Goal: Transaction & Acquisition: Purchase product/service

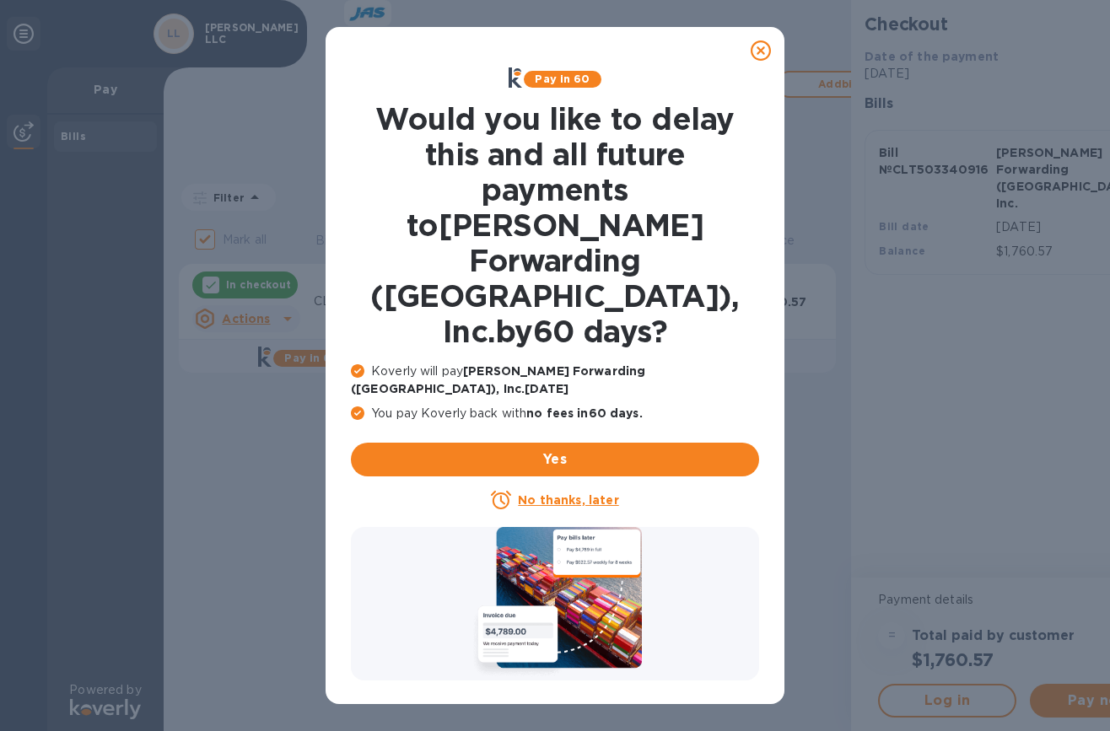
click at [535, 493] on u "No thanks, later" at bounding box center [568, 499] width 100 height 13
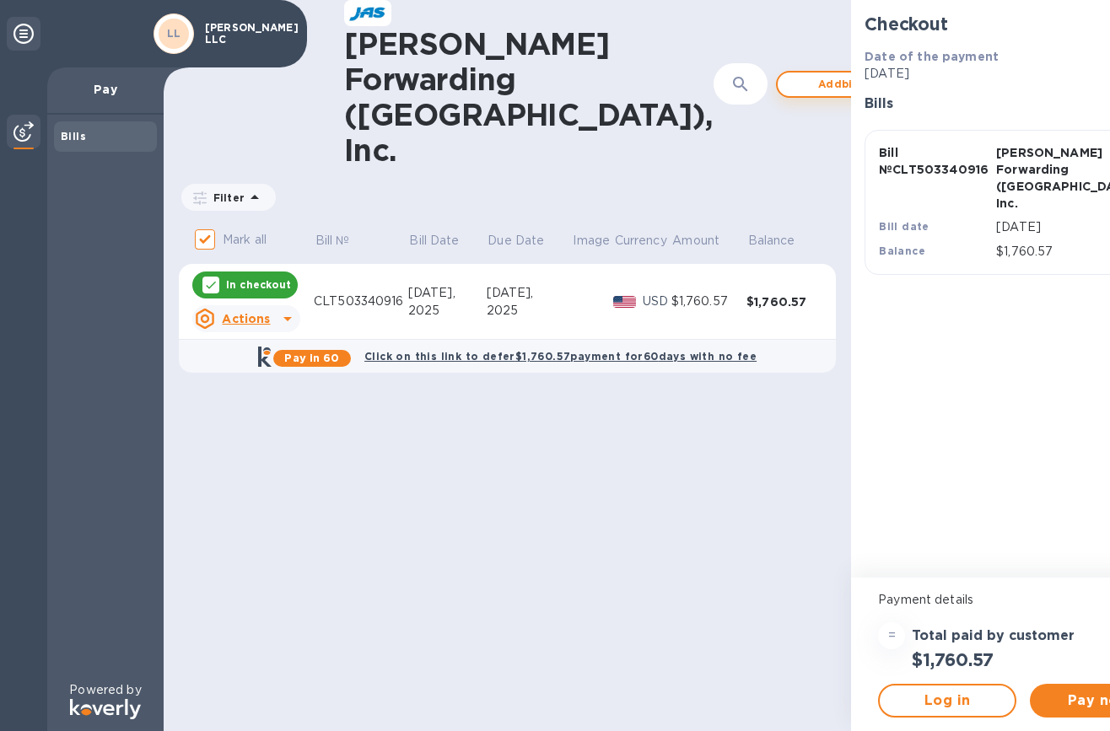
click at [791, 76] on span "Add bill" at bounding box center [839, 84] width 96 height 20
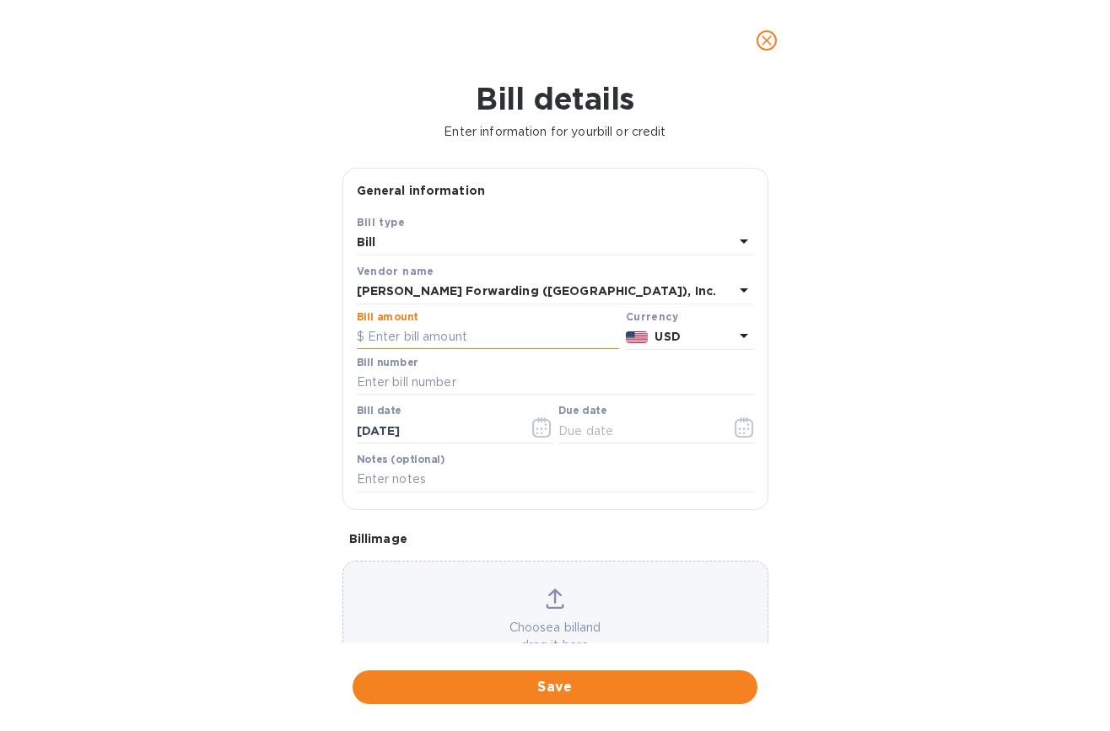
click at [460, 335] on input "text" at bounding box center [488, 337] width 262 height 25
type input "2,794.56"
click at [460, 383] on input "text" at bounding box center [555, 382] width 397 height 25
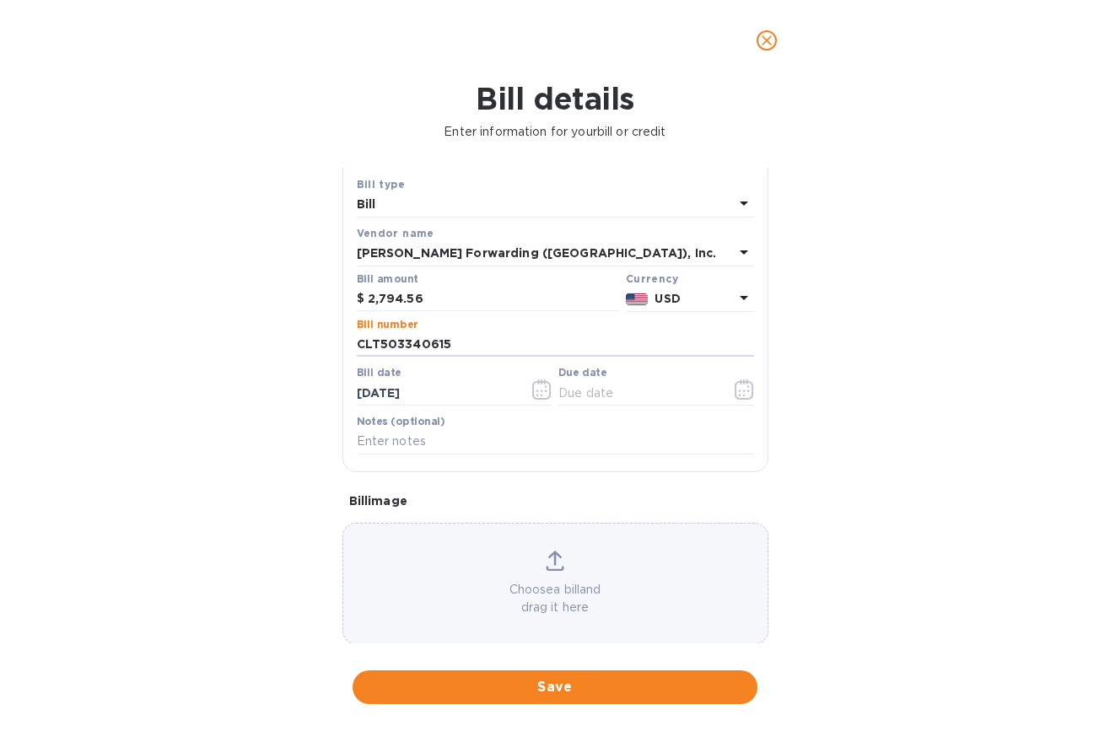
scroll to position [59, 0]
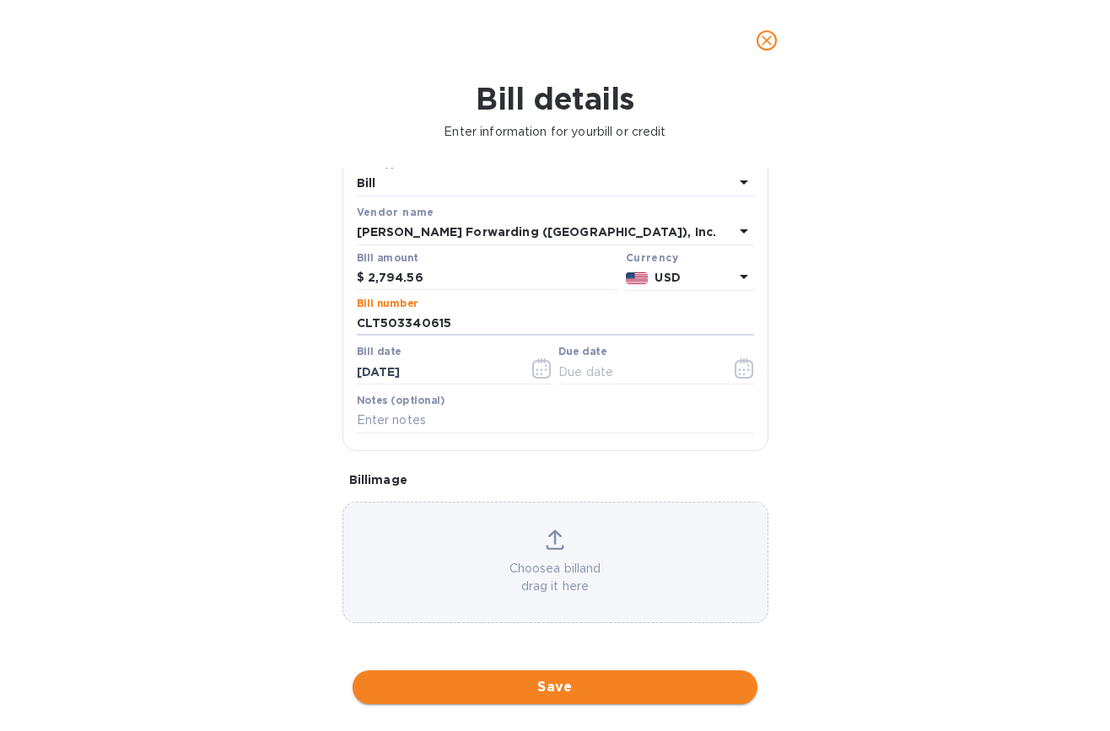
type input "CLT503340615"
click at [568, 692] on span "Save" at bounding box center [555, 687] width 378 height 20
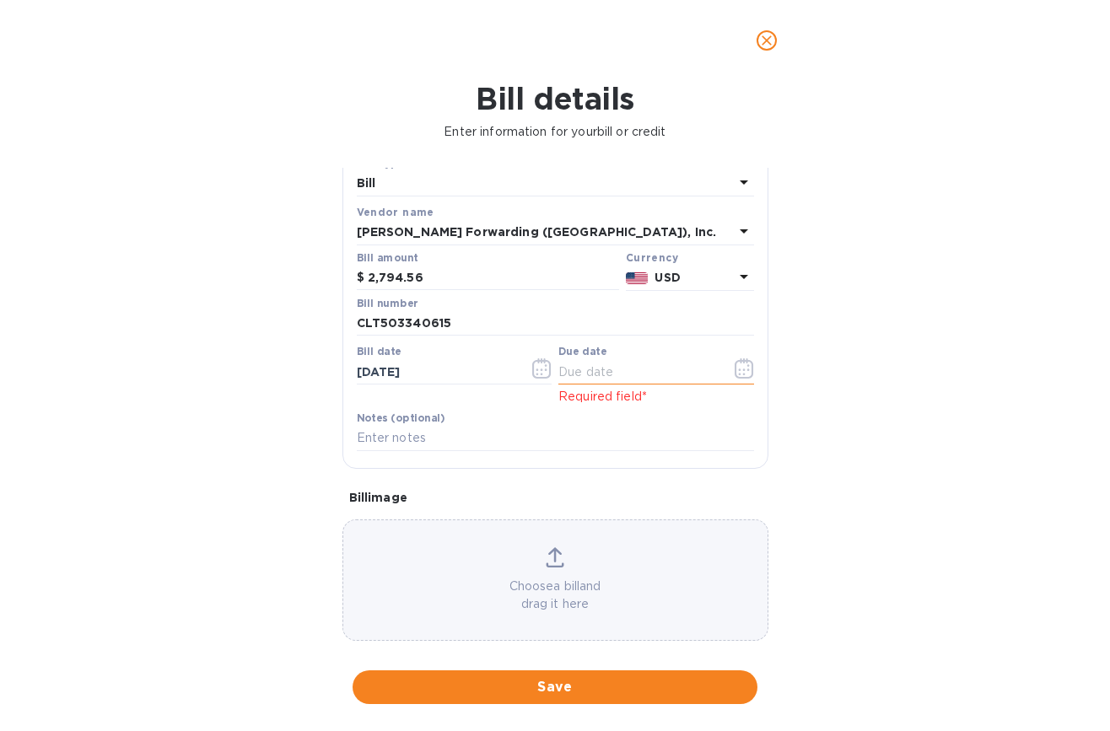
click at [618, 372] on input "text" at bounding box center [637, 371] width 159 height 25
type input "[DATE]"
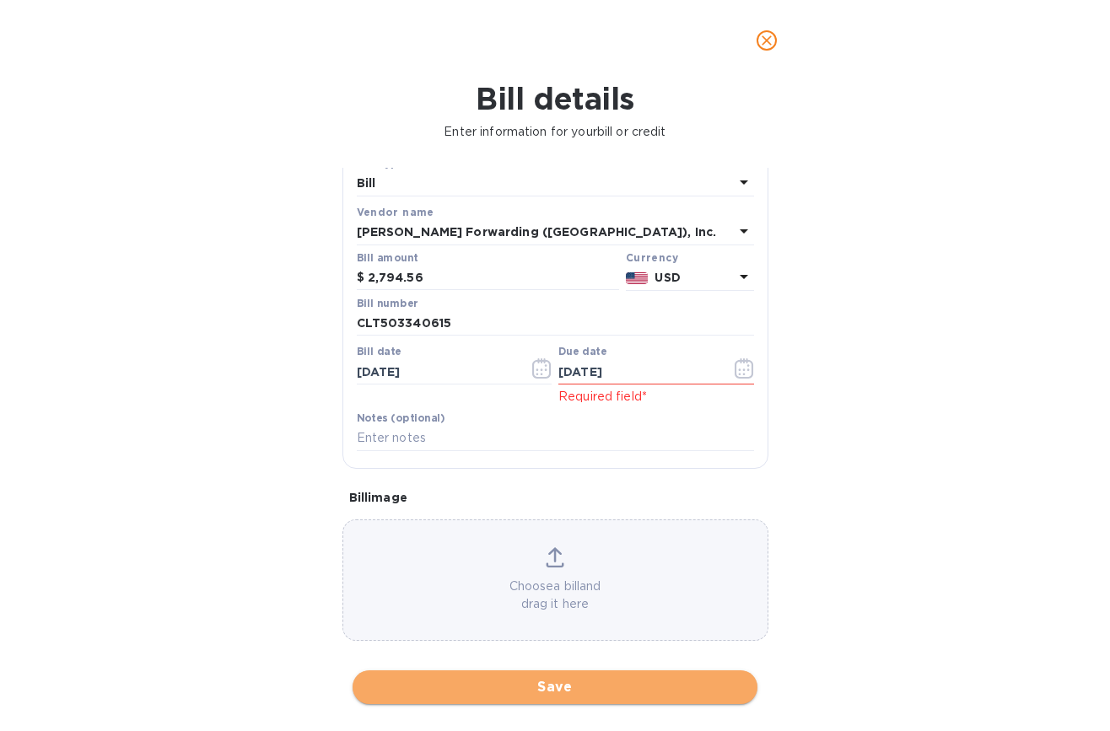
click at [603, 681] on span "Save" at bounding box center [555, 687] width 378 height 20
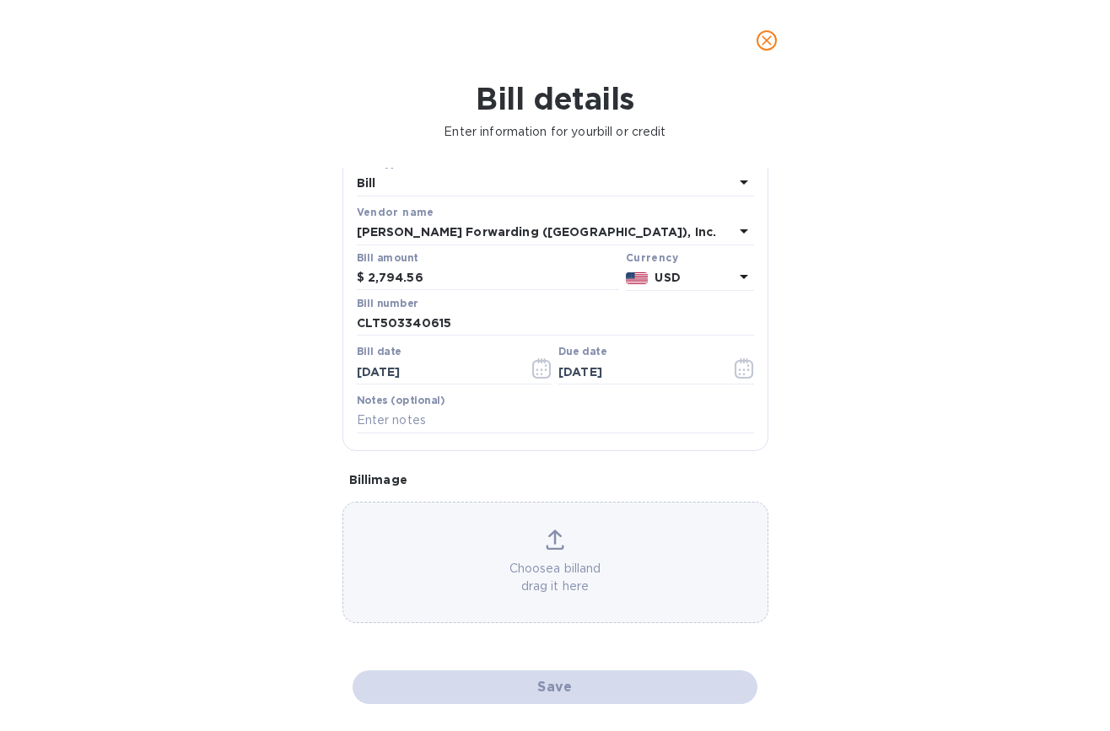
checkbox input "false"
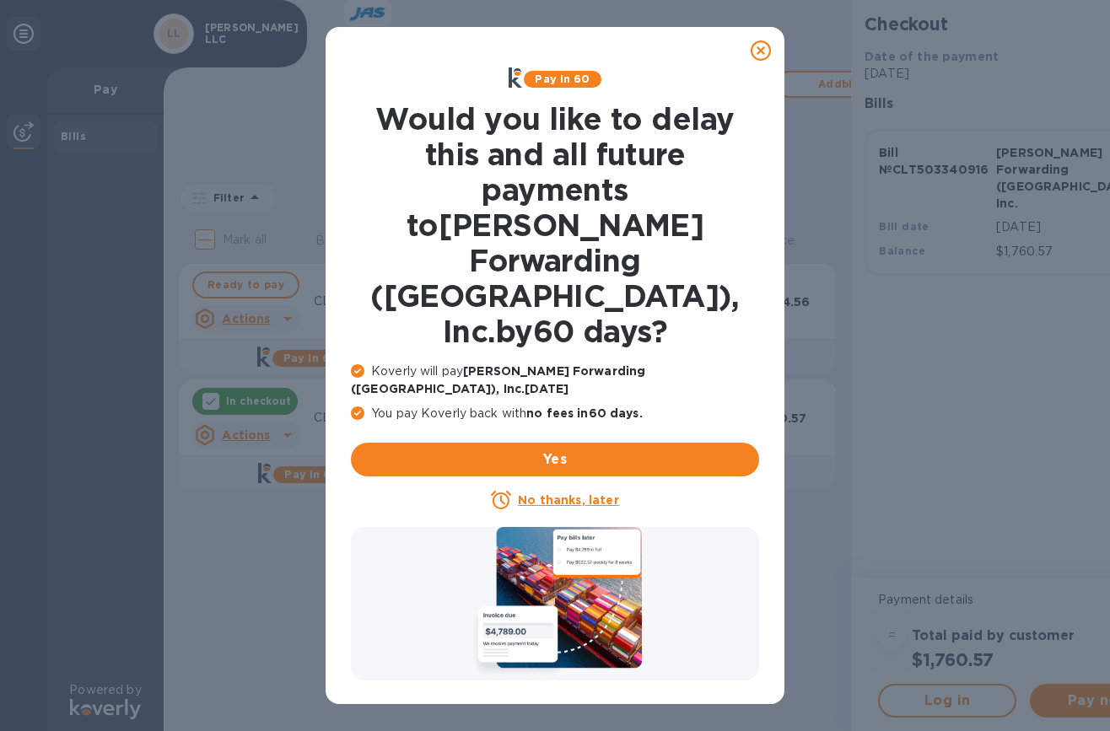
click at [572, 492] on p "No thanks, later" at bounding box center [568, 500] width 100 height 17
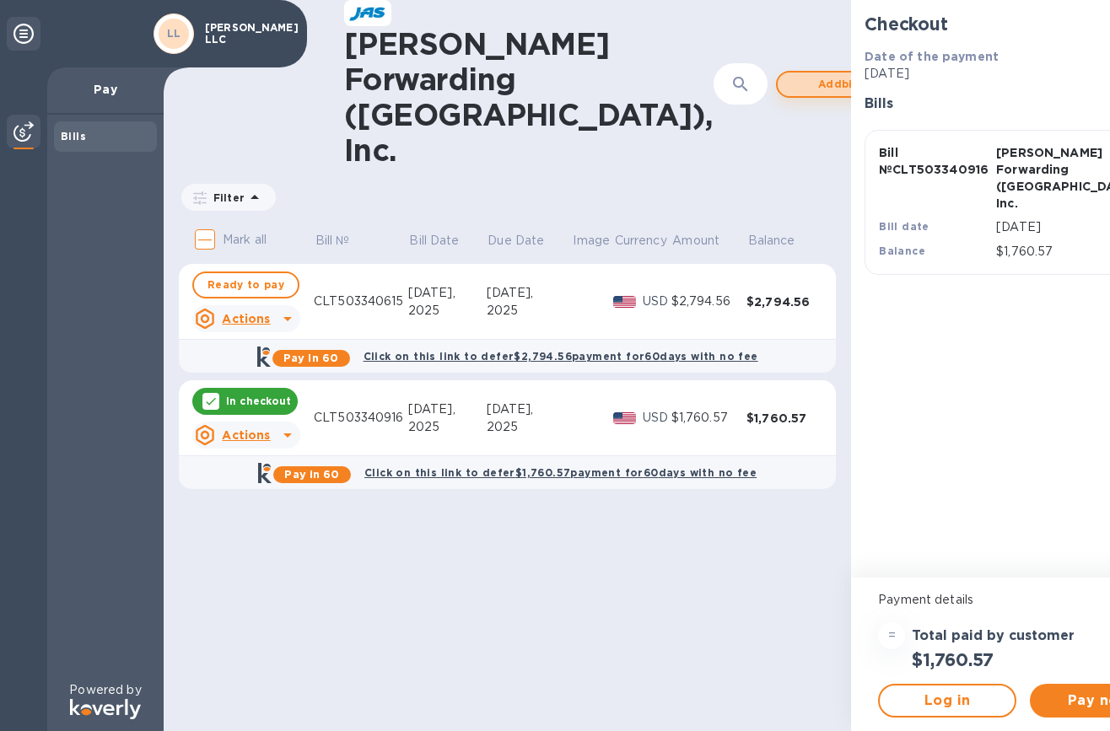
click at [791, 74] on span "Add bill" at bounding box center [839, 84] width 96 height 20
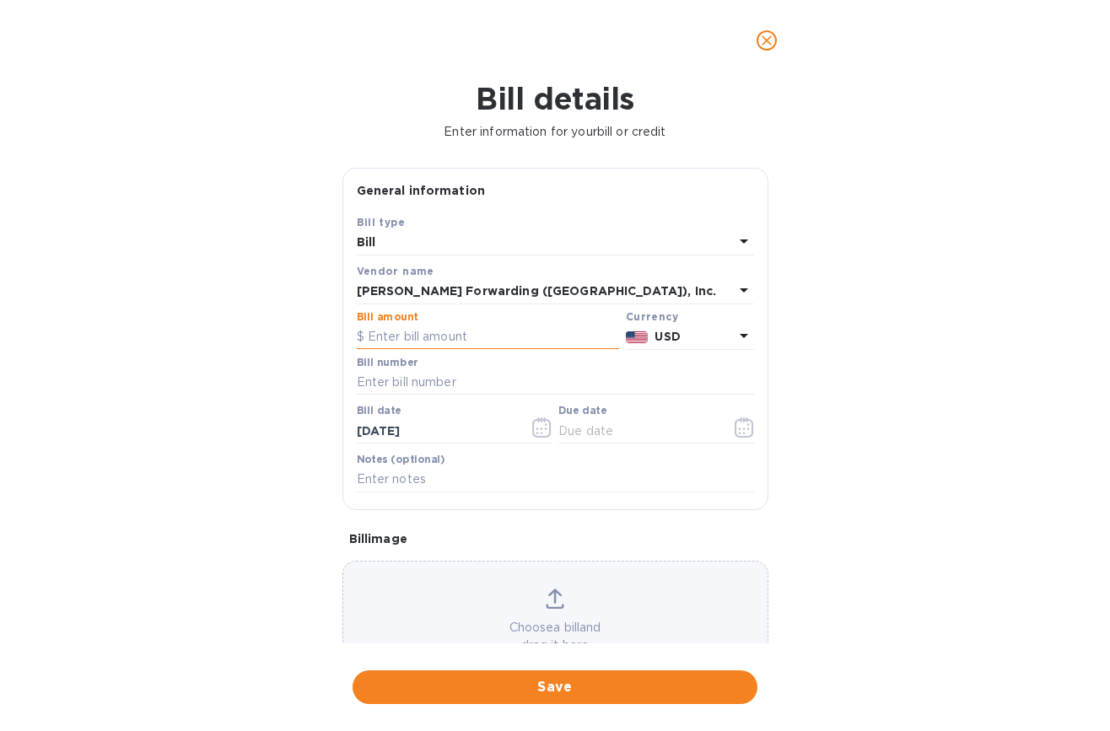
click at [478, 343] on input "text" at bounding box center [488, 337] width 262 height 25
type input "2,103.00"
click at [472, 374] on input "text" at bounding box center [555, 382] width 397 height 25
type input "CLT503342972"
drag, startPoint x: 550, startPoint y: 419, endPoint x: 562, endPoint y: 417, distance: 12.8
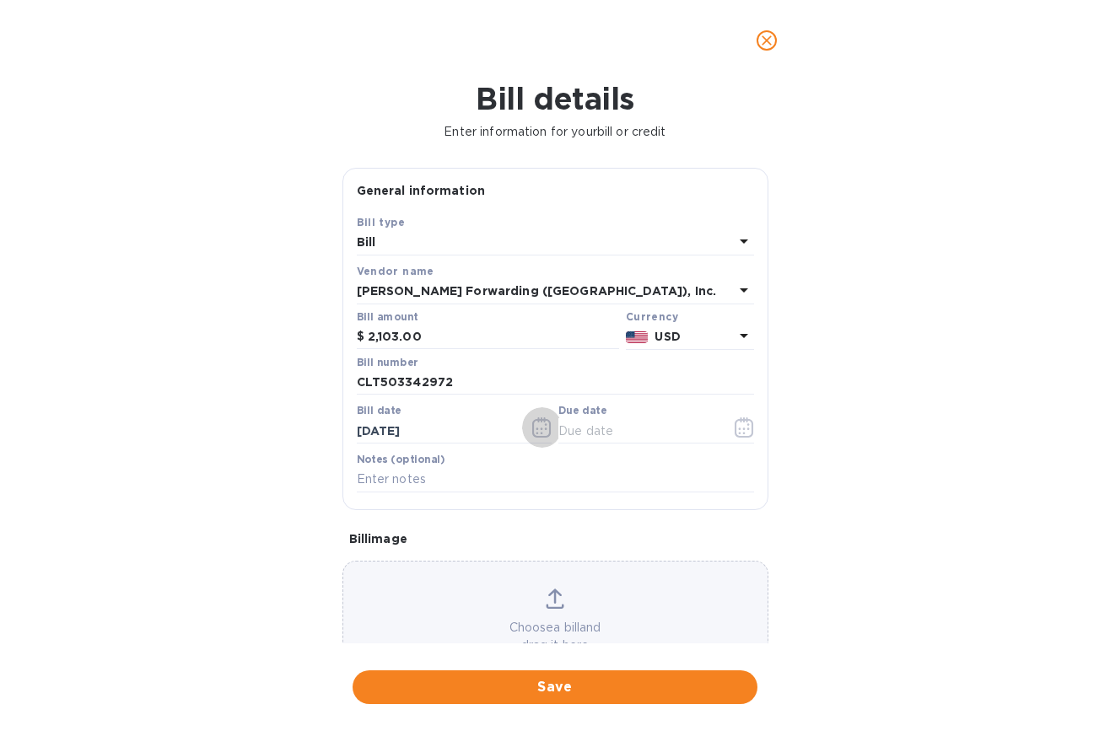
click at [562, 417] on div "Bill date [DATE] Due date" at bounding box center [555, 425] width 404 height 49
click at [573, 428] on input "text" at bounding box center [637, 430] width 159 height 25
click at [579, 430] on input "08/__/____" at bounding box center [637, 430] width 159 height 25
type input "[DATE]"
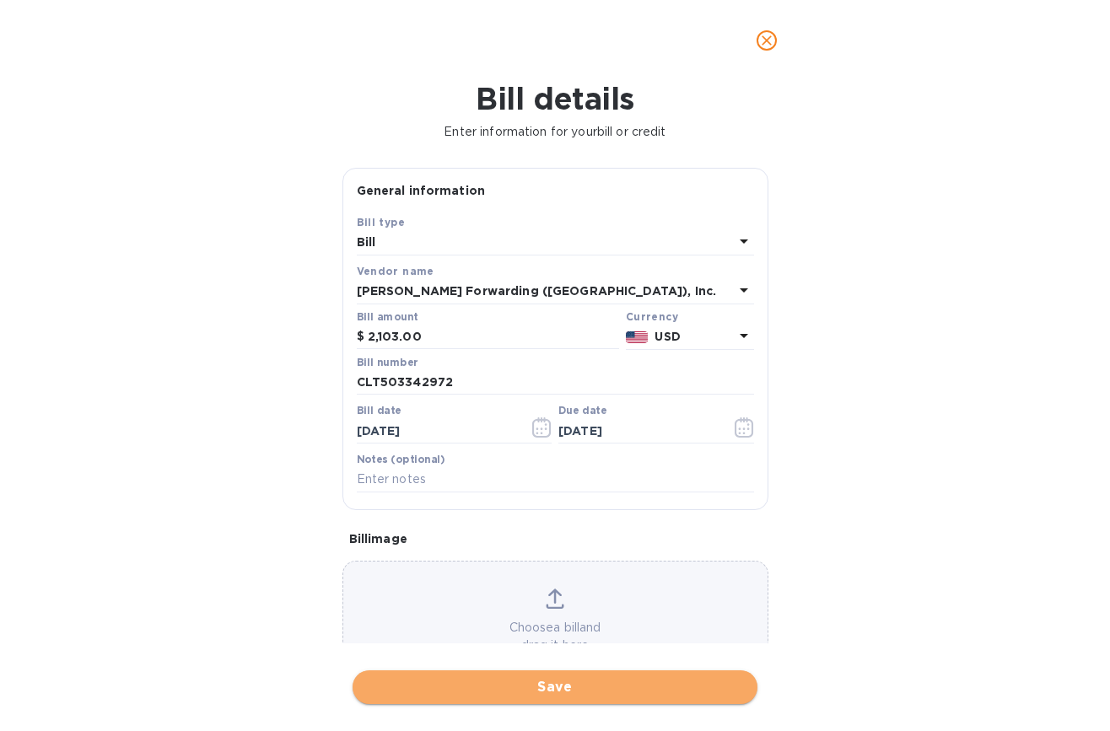
click at [604, 689] on span "Save" at bounding box center [555, 687] width 378 height 20
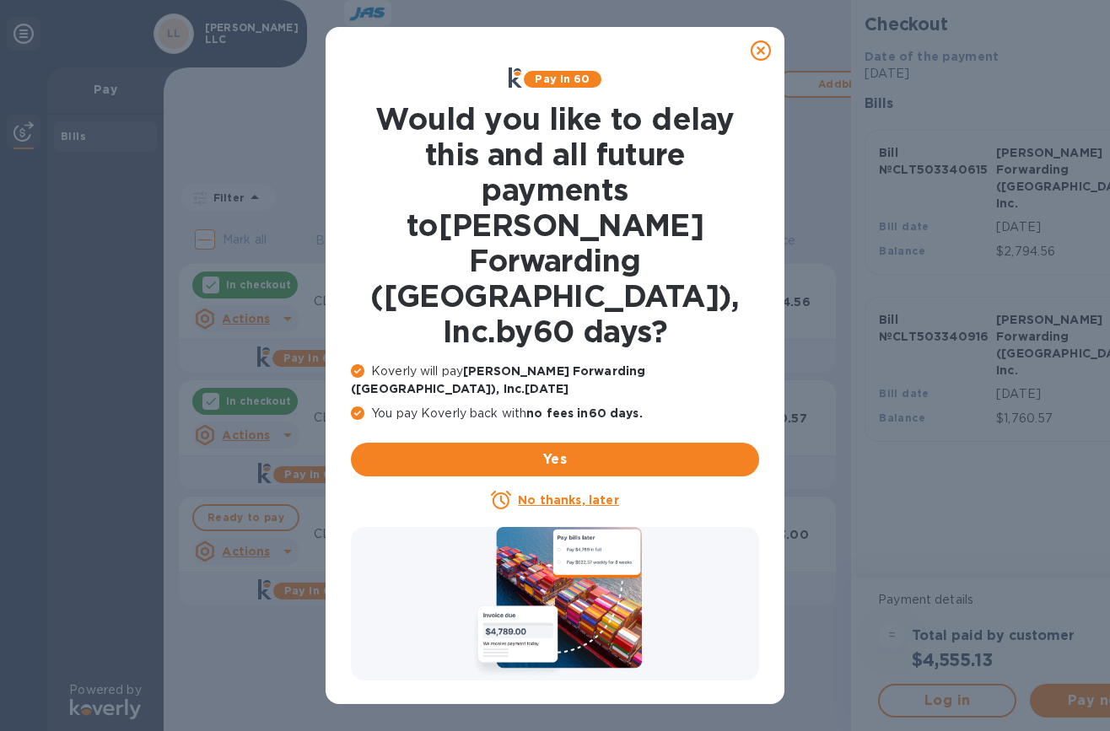
click at [561, 493] on u "No thanks, later" at bounding box center [568, 499] width 100 height 13
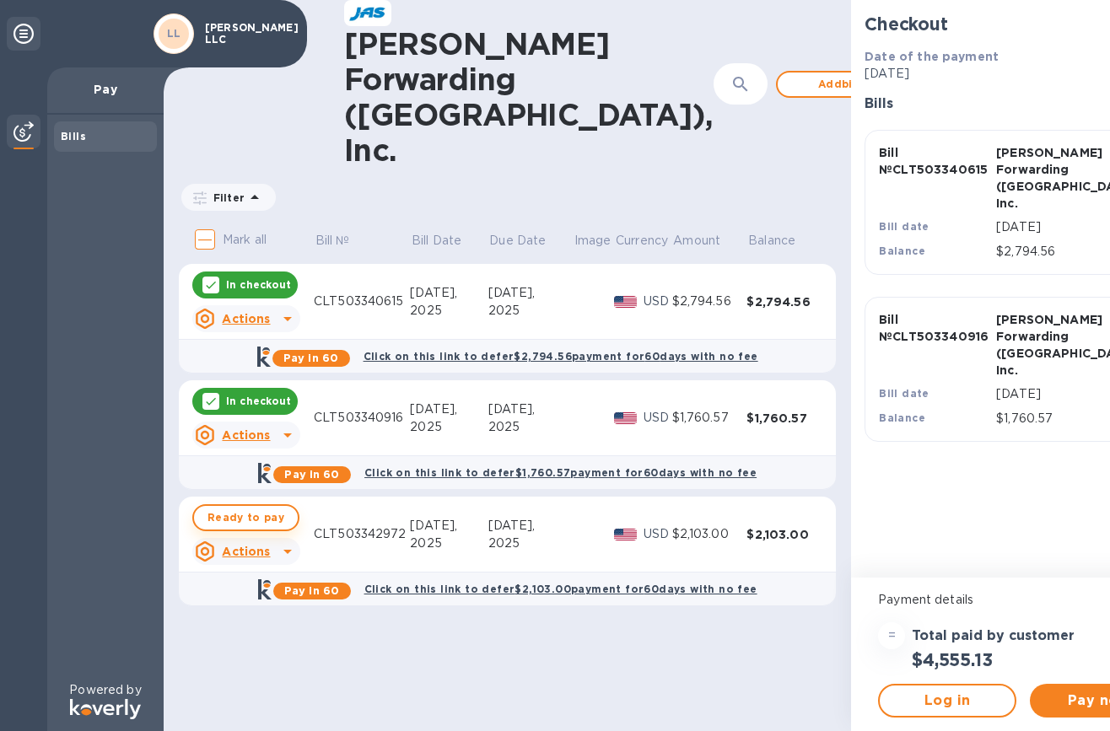
click at [260, 508] on span "Ready to pay" at bounding box center [245, 518] width 77 height 20
checkbox input "true"
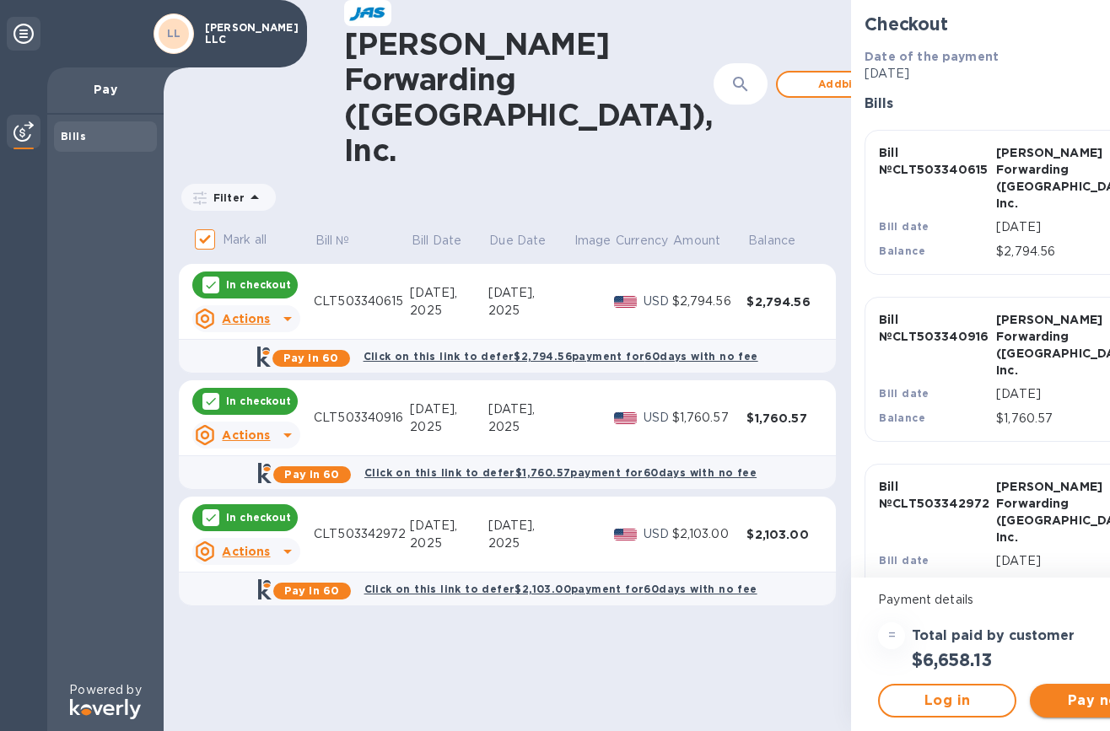
click at [1043, 708] on span "Pay now" at bounding box center [1098, 701] width 111 height 20
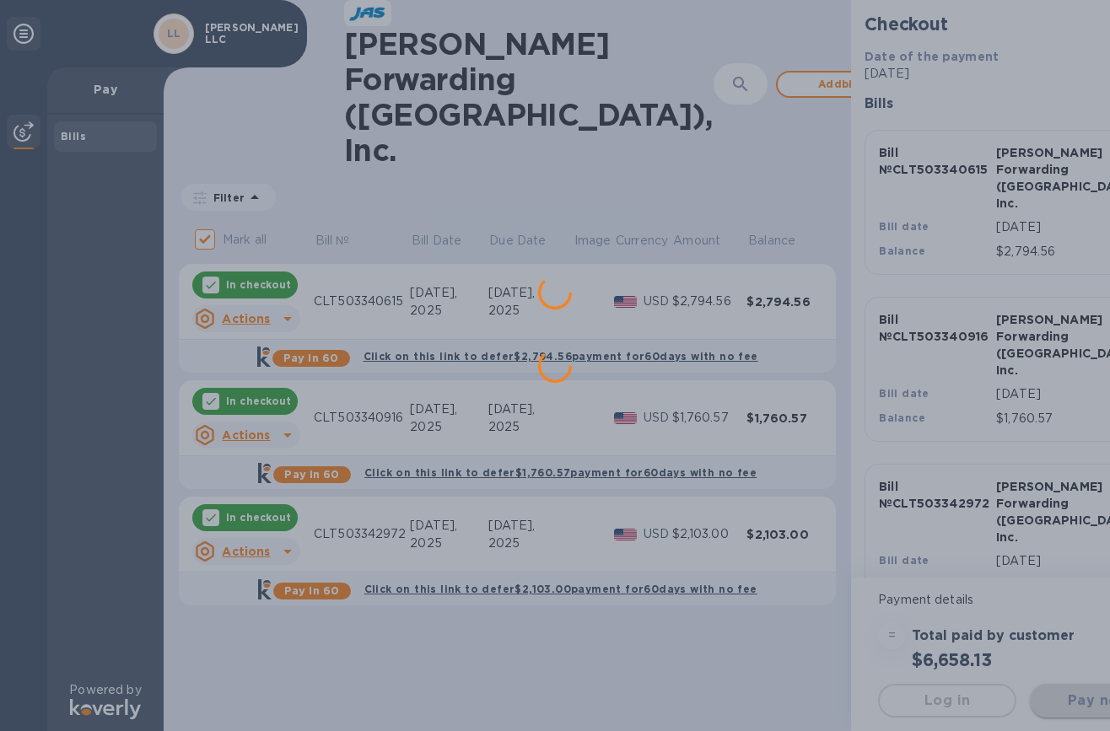
scroll to position [0, 0]
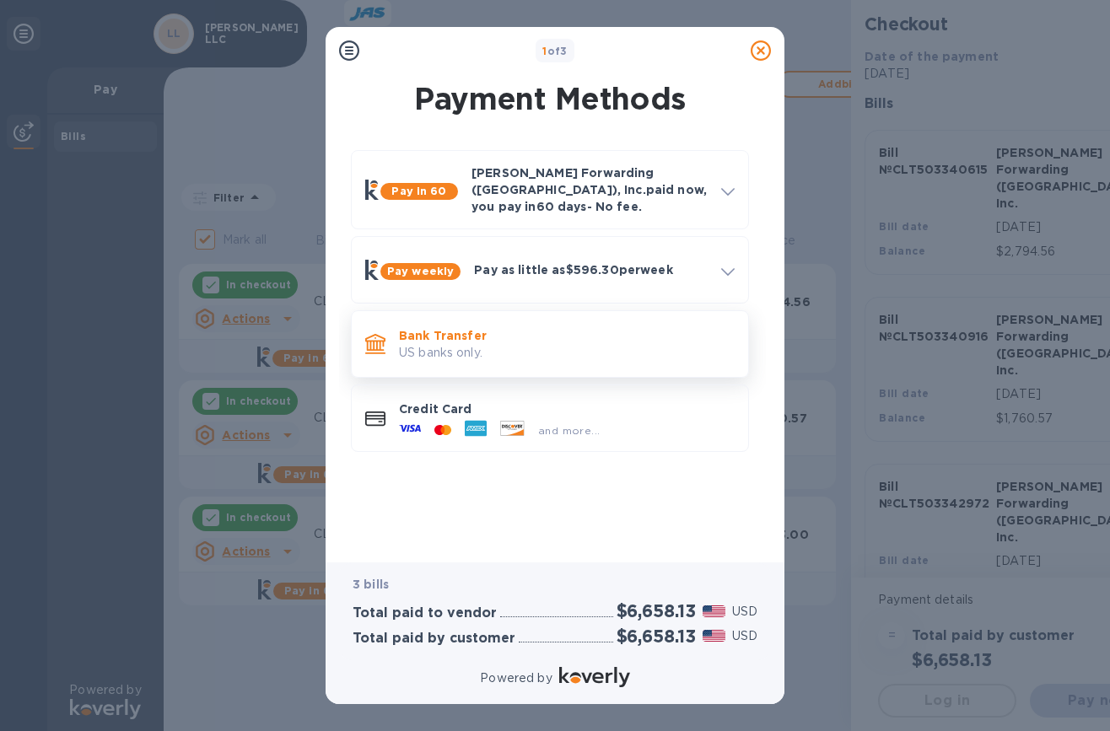
click at [534, 351] on div "Bank Transfer US banks only." at bounding box center [566, 344] width 349 height 48
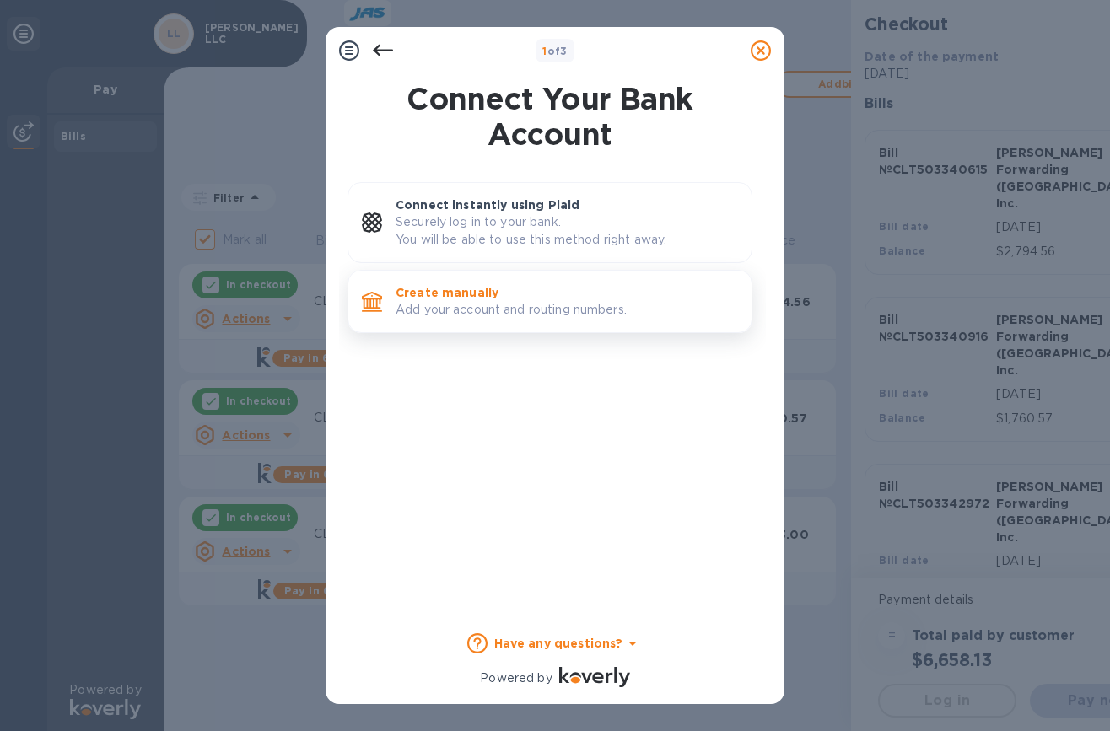
click at [490, 310] on p "Add your account and routing numbers." at bounding box center [567, 310] width 342 height 18
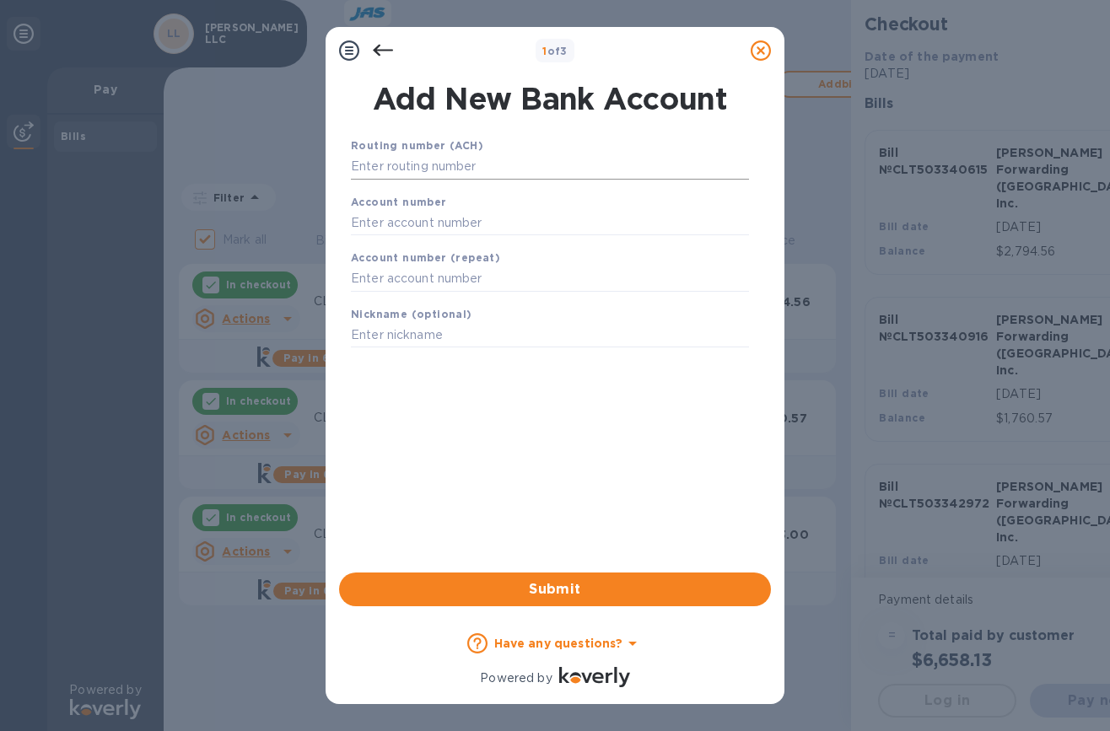
click at [458, 162] on input "text" at bounding box center [550, 166] width 398 height 25
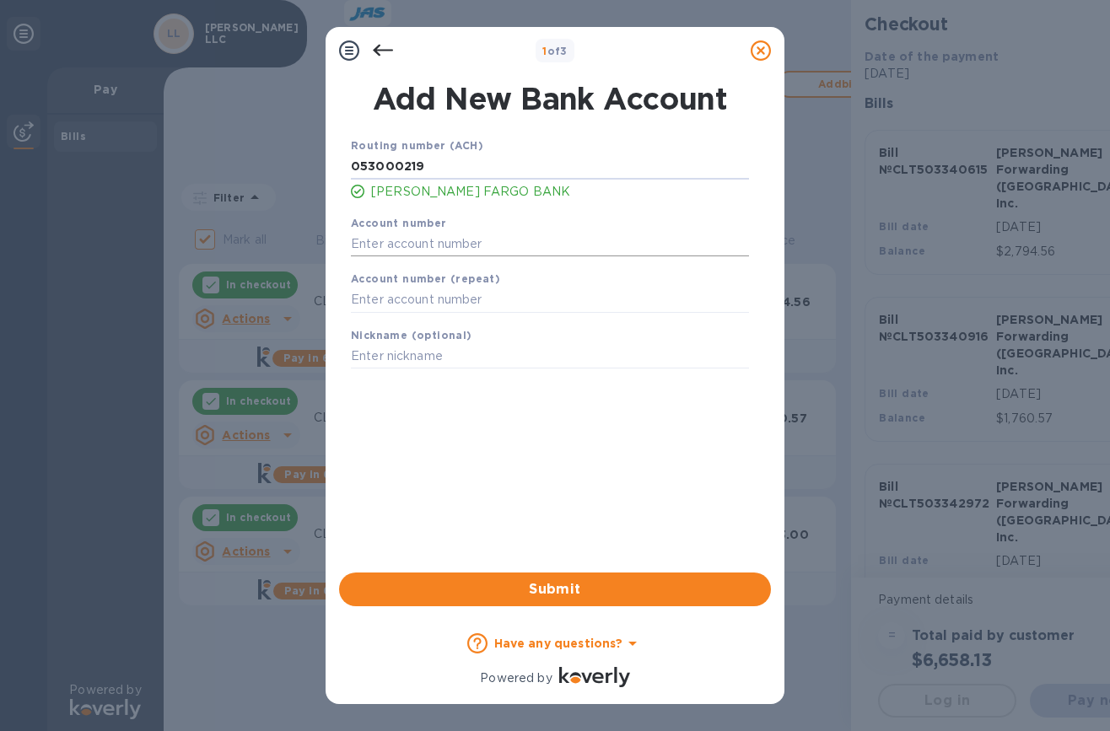
type input "053000219"
click at [461, 239] on input "text" at bounding box center [550, 243] width 398 height 25
type input "2000044469045"
click at [456, 307] on input "text" at bounding box center [550, 300] width 398 height 25
type input "2000044469045"
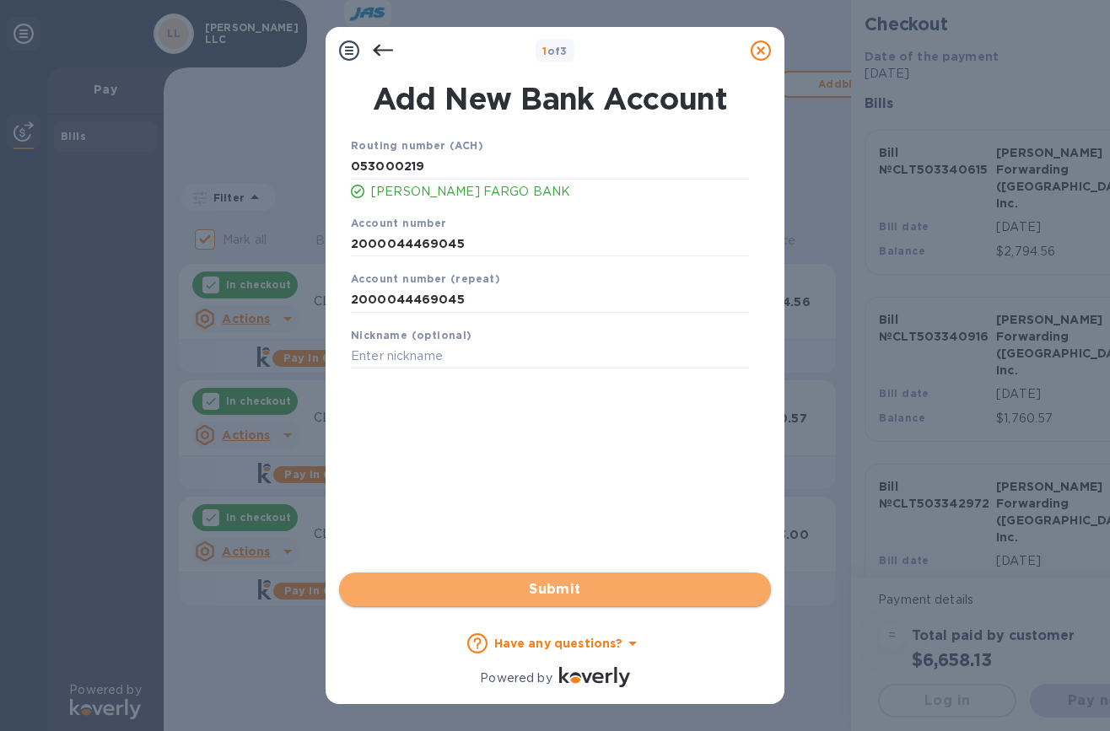
click at [547, 584] on span "Submit" at bounding box center [555, 589] width 405 height 20
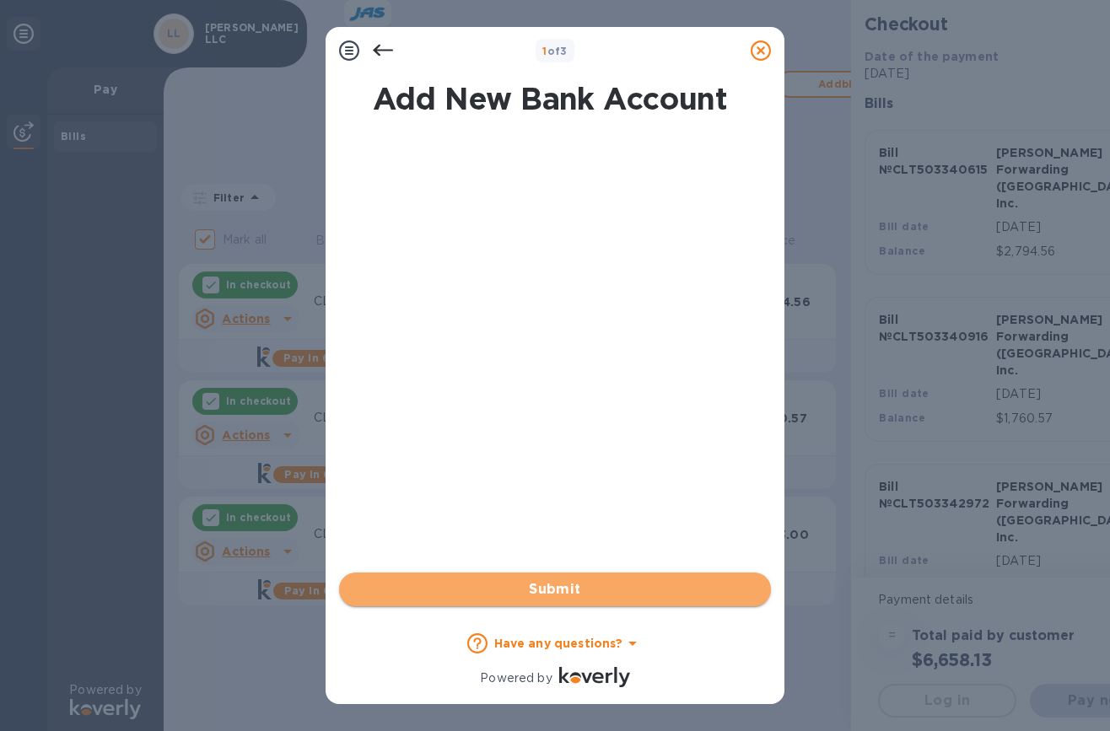
click at [575, 585] on span "Submit" at bounding box center [555, 589] width 405 height 20
click at [572, 593] on span "Submit" at bounding box center [555, 589] width 405 height 20
